Goal: Information Seeking & Learning: Learn about a topic

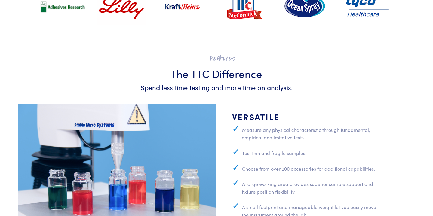
scroll to position [1738, 0]
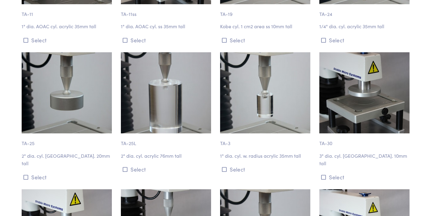
scroll to position [732, 0]
click at [42, 82] on img at bounding box center [67, 92] width 90 height 81
click at [45, 172] on button "Select" at bounding box center [68, 177] width 92 height 10
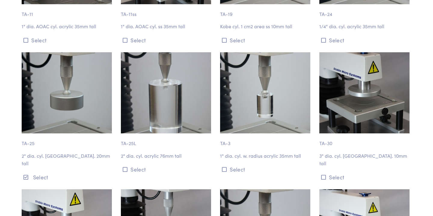
click at [54, 95] on img at bounding box center [67, 92] width 90 height 81
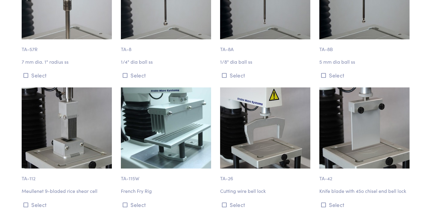
scroll to position [2273, 0]
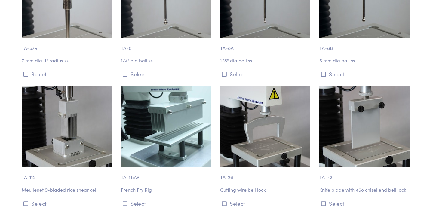
click at [54, 95] on img at bounding box center [67, 126] width 90 height 81
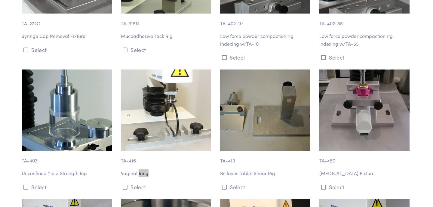
scroll to position [5912, 0]
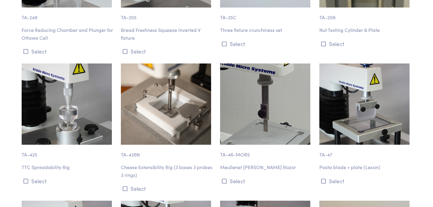
click at [173, 163] on p "Cheese Extensibility Rig (3 bases 3 probes 3 rings)" at bounding box center [167, 170] width 92 height 15
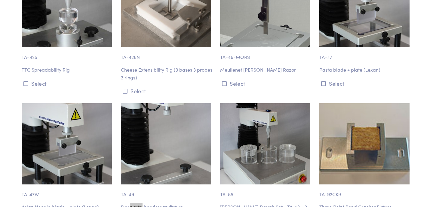
scroll to position [6010, 0]
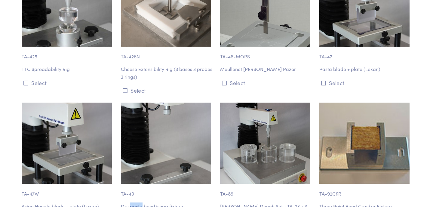
click at [169, 102] on img at bounding box center [166, 142] width 90 height 81
click at [151, 102] on img at bounding box center [166, 142] width 90 height 81
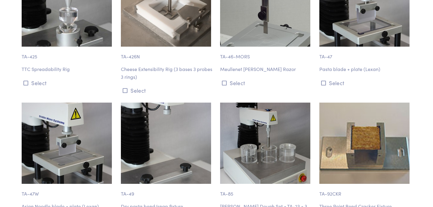
scroll to position [2318, 0]
